Goal: Use online tool/utility: Use online tool/utility

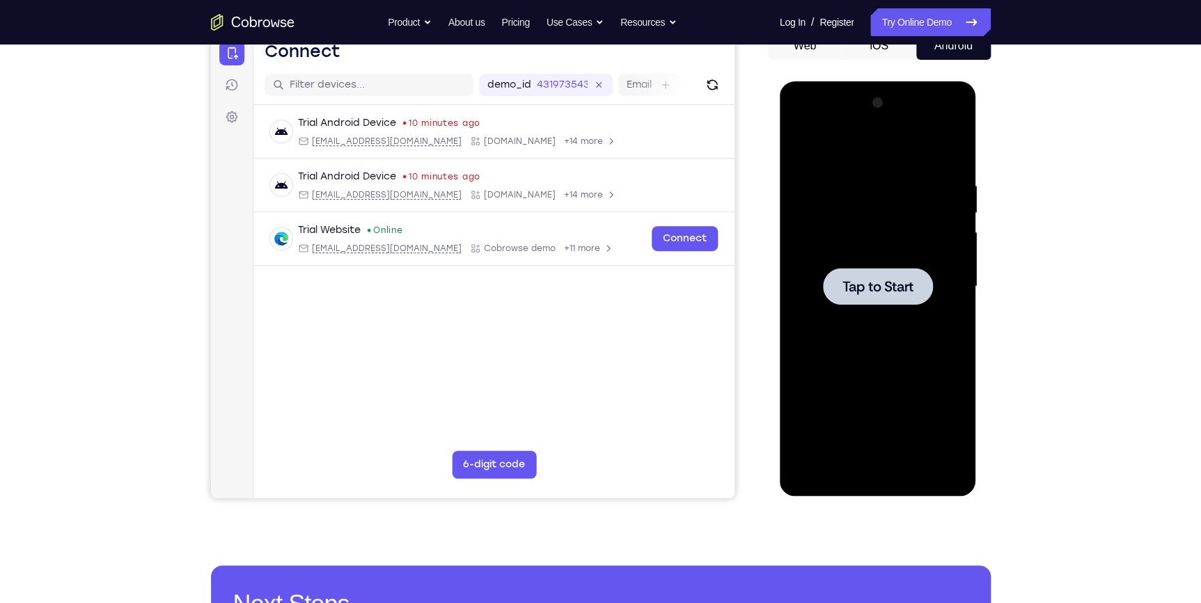
drag, startPoint x: 938, startPoint y: 358, endPoint x: 925, endPoint y: 345, distance: 18.7
click at [933, 354] on div at bounding box center [877, 287] width 175 height 390
click at [911, 251] on div at bounding box center [877, 287] width 175 height 390
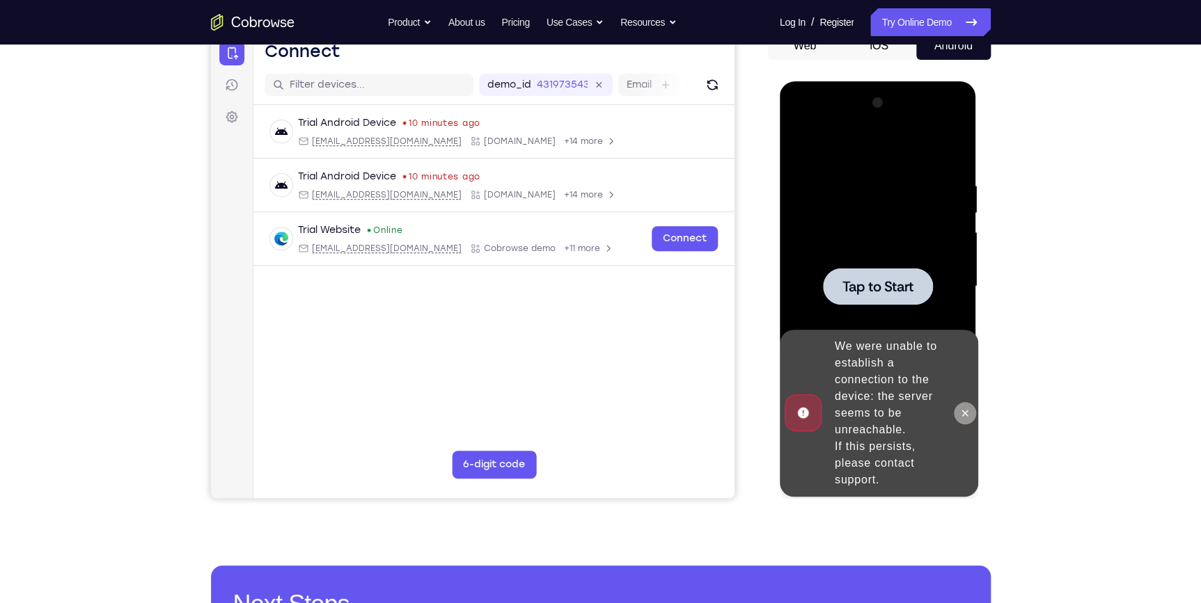
click at [956, 409] on button at bounding box center [965, 413] width 22 height 22
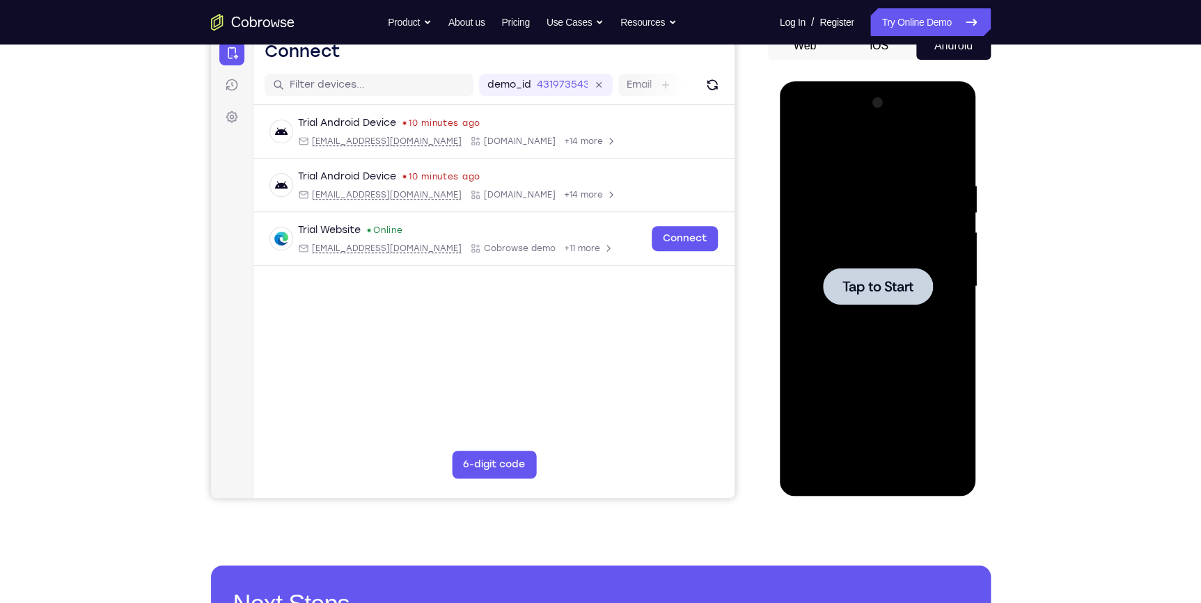
click at [929, 210] on div at bounding box center [877, 287] width 175 height 390
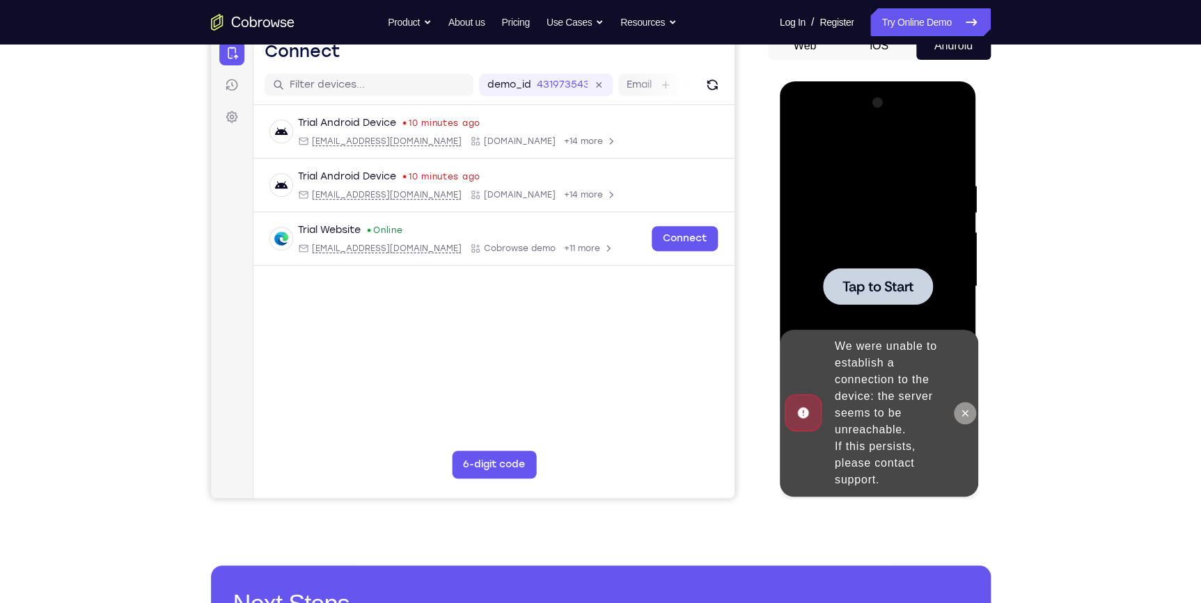
click at [971, 414] on button at bounding box center [965, 413] width 22 height 22
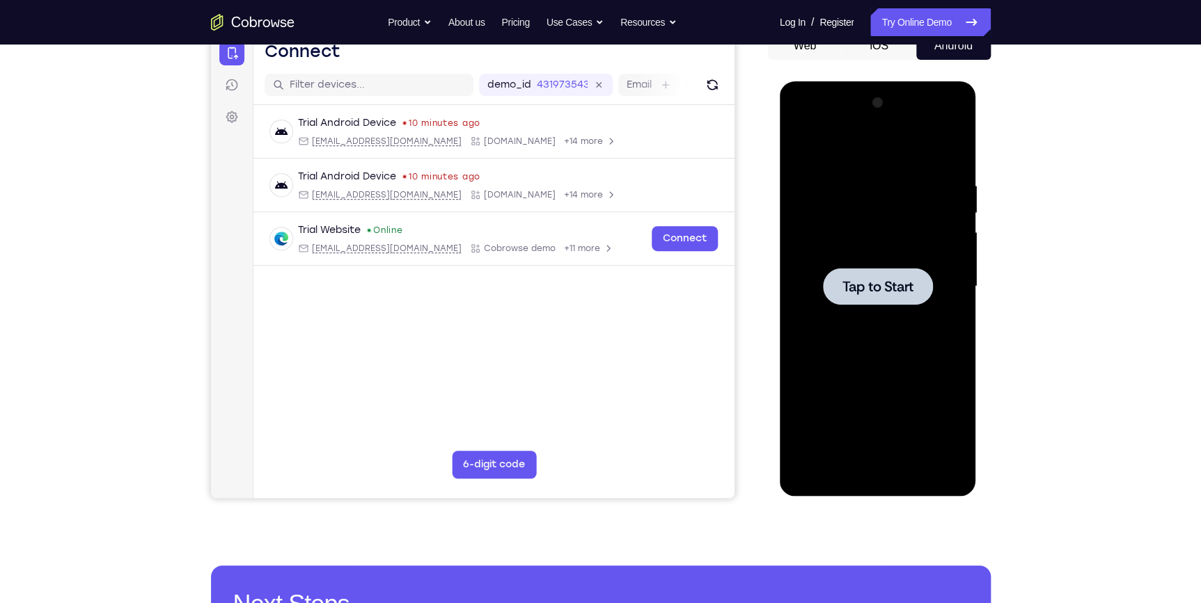
click at [936, 333] on div at bounding box center [877, 287] width 175 height 390
click at [870, 246] on div at bounding box center [877, 287] width 175 height 390
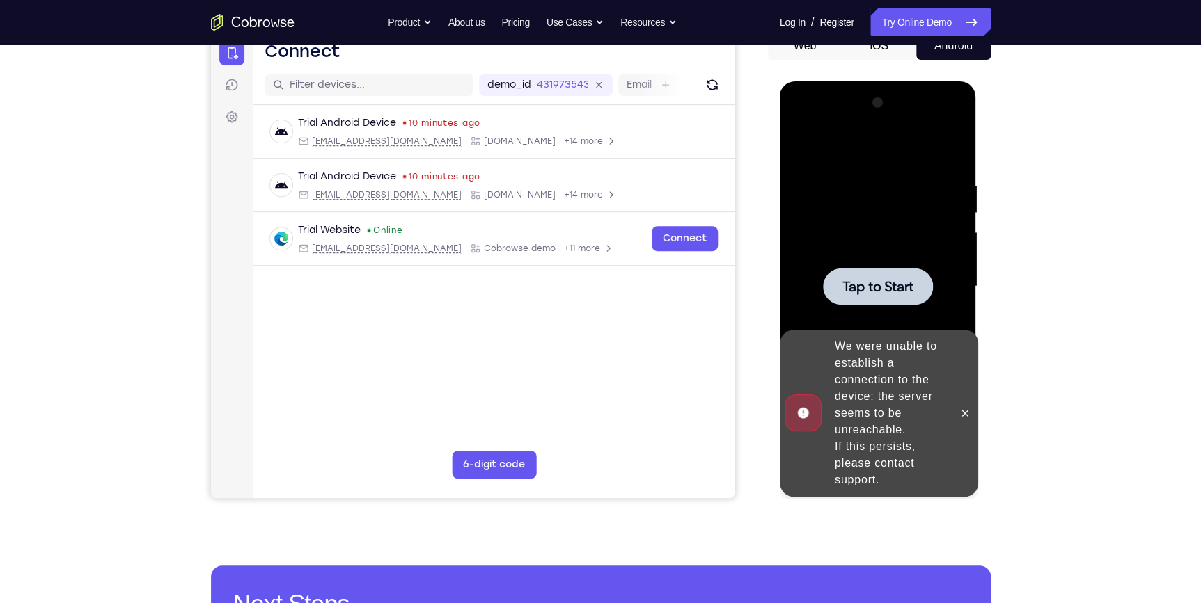
click at [917, 285] on div at bounding box center [878, 286] width 110 height 37
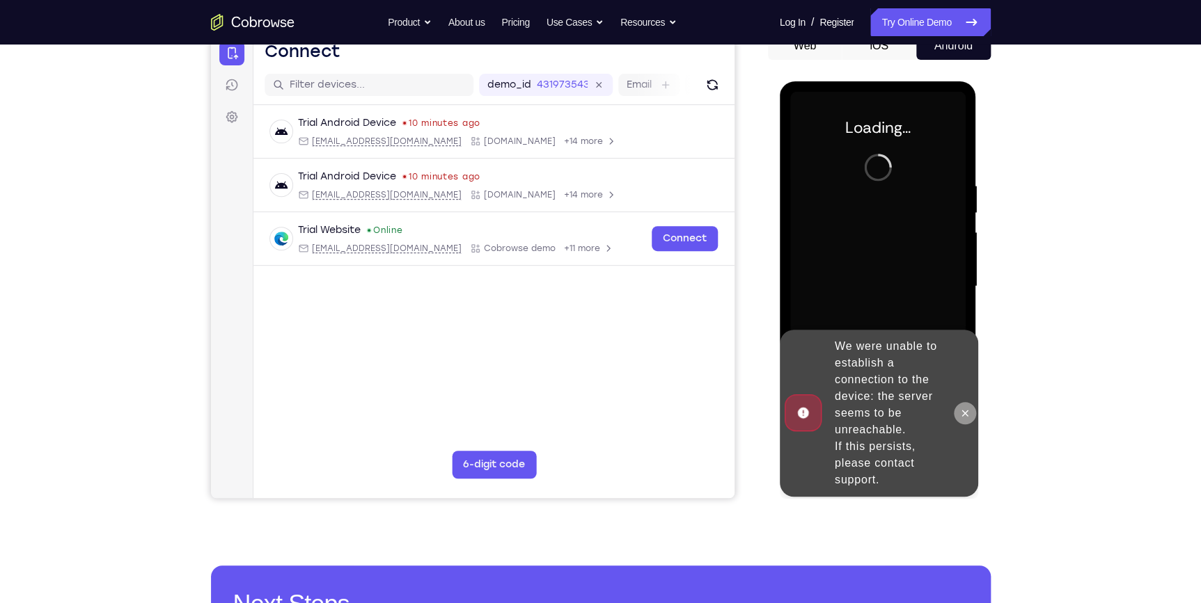
click at [973, 417] on button at bounding box center [965, 413] width 22 height 22
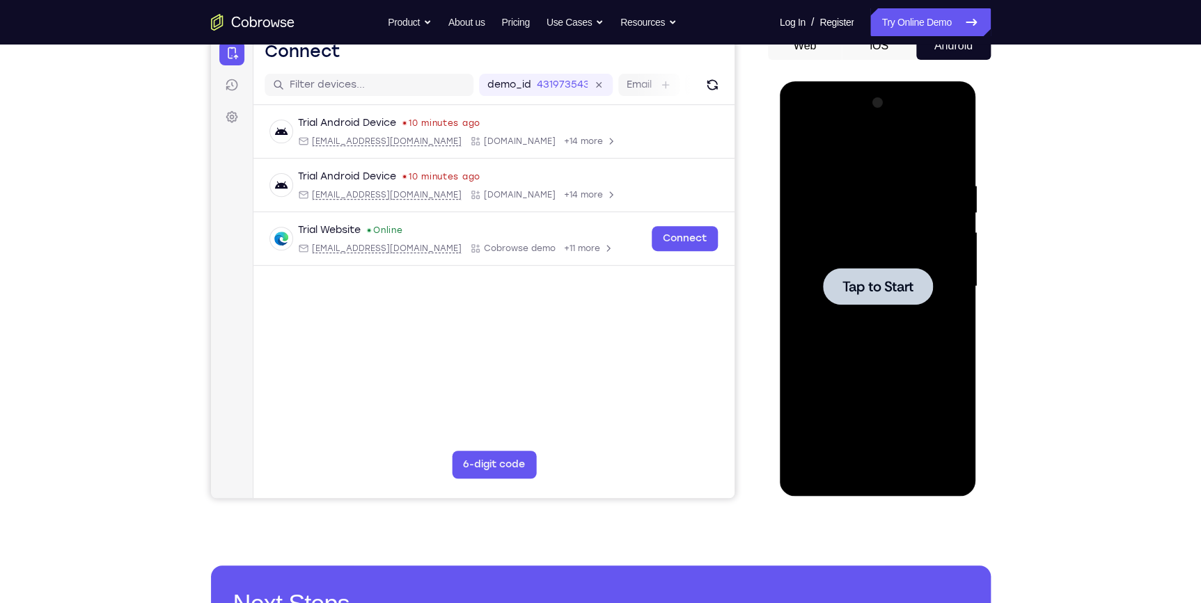
click at [864, 284] on span "Tap to Start" at bounding box center [877, 287] width 71 height 14
